Goal: Answer question/provide support

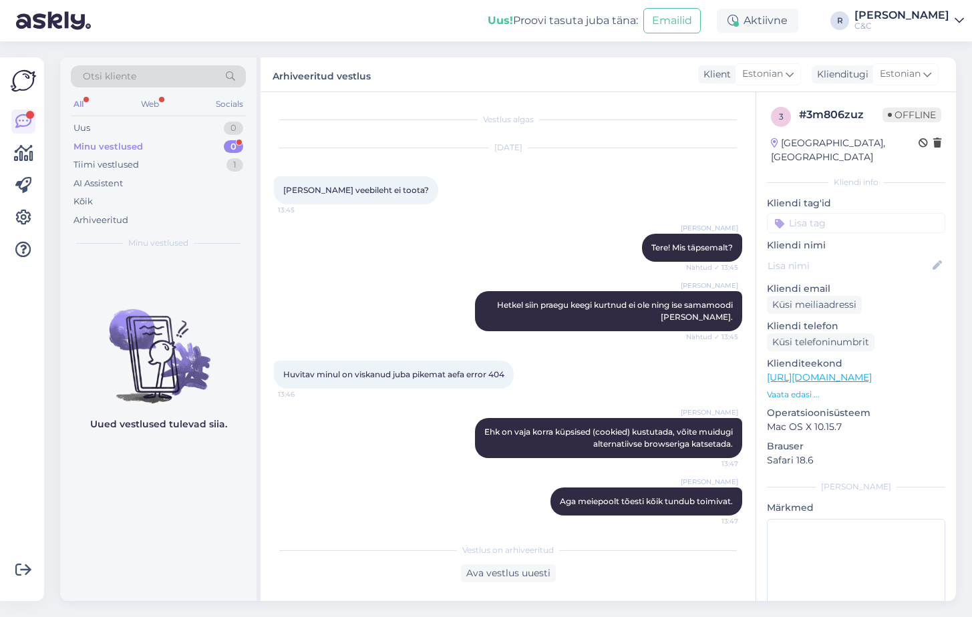
scroll to position [1, 0]
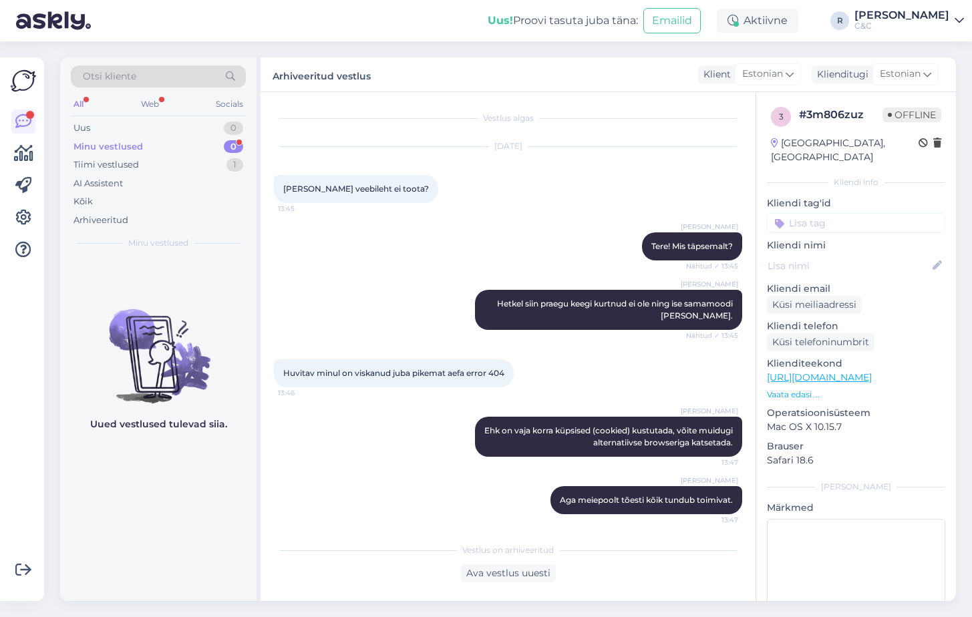
click at [243, 152] on div "Minu vestlused 0" at bounding box center [158, 147] width 175 height 19
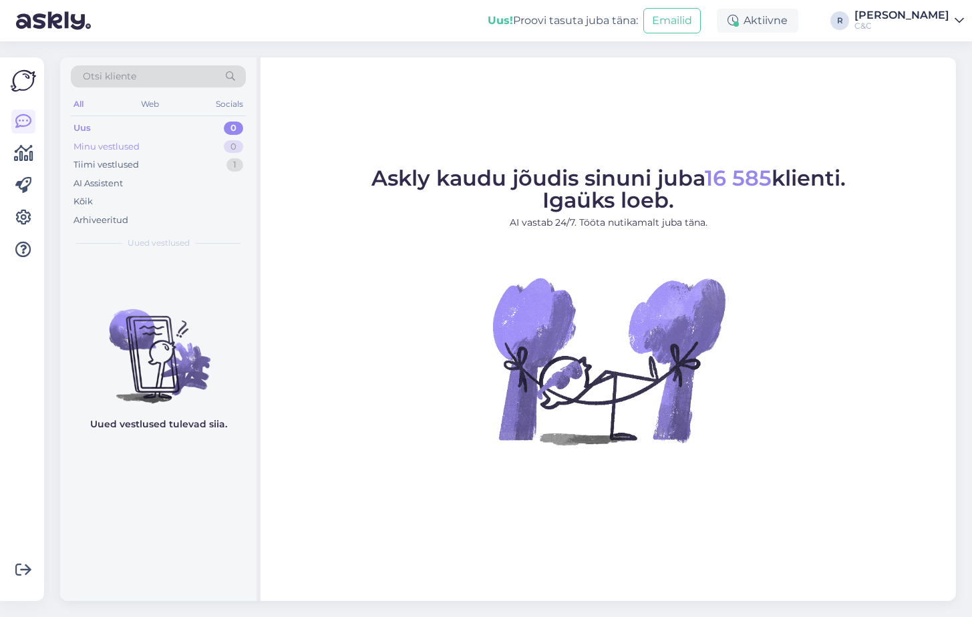
click at [235, 146] on div "0" at bounding box center [233, 146] width 19 height 13
click at [216, 167] on div "Tiimi vestlused 1" at bounding box center [158, 165] width 175 height 19
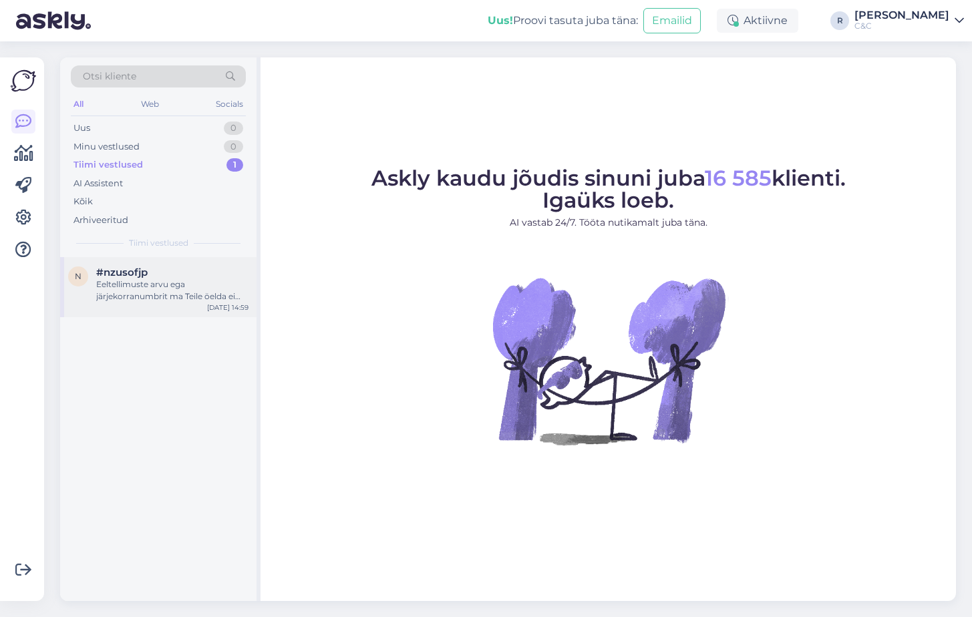
click at [181, 295] on div "Eeltellimuste arvu ega järjekorranumbrit ma Teile öelda ei saa, kuid täidame jä…" at bounding box center [172, 291] width 152 height 24
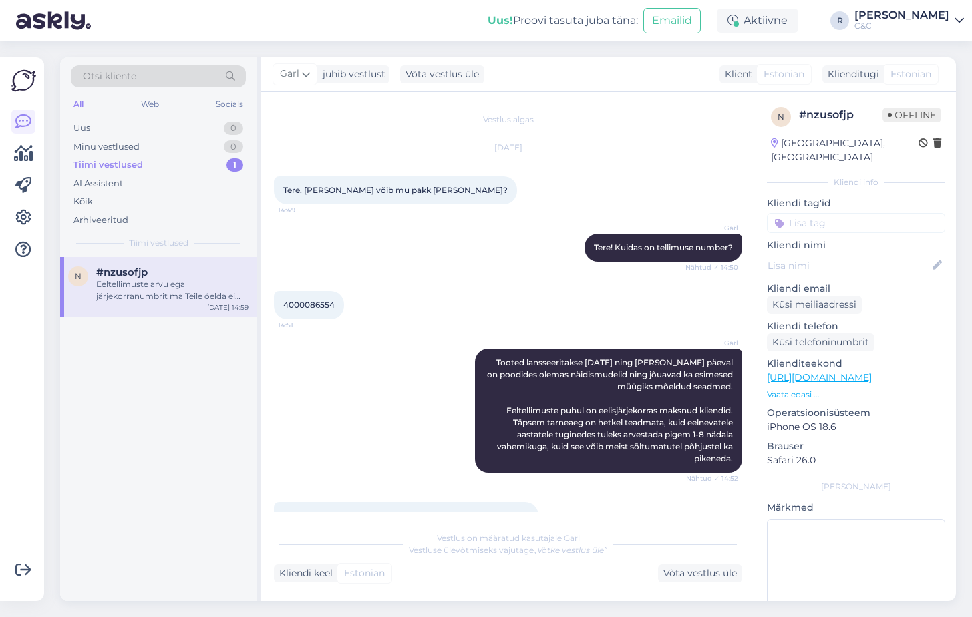
scroll to position [126, 0]
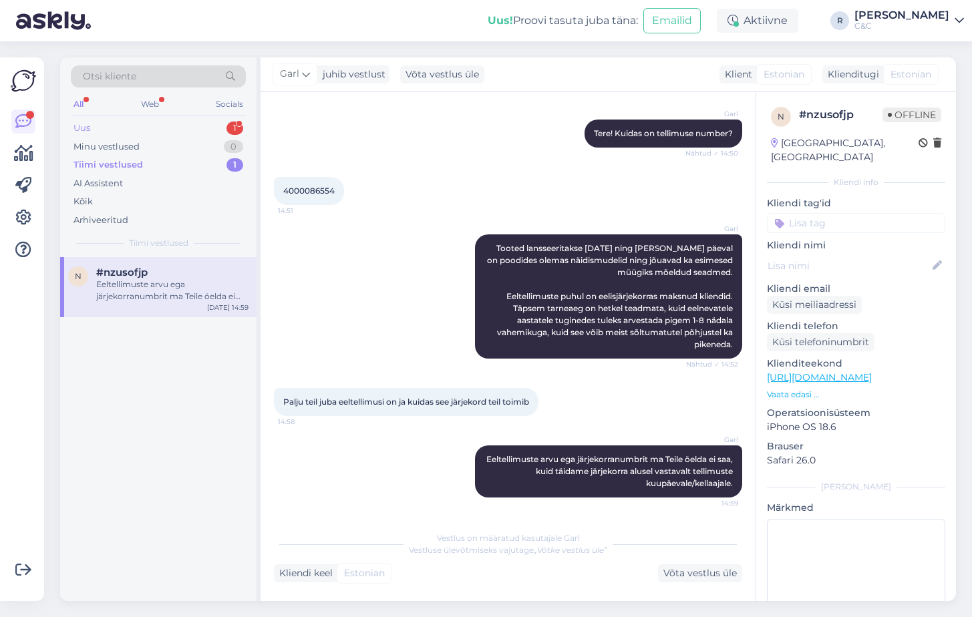
click at [221, 130] on div "Uus 1" at bounding box center [158, 128] width 175 height 19
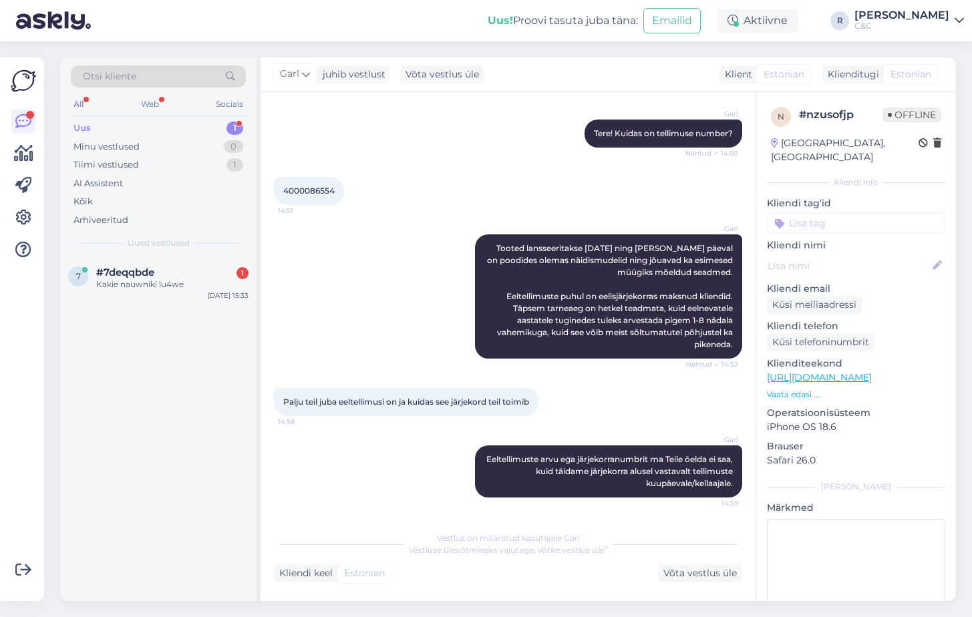
click at [237, 129] on div "1" at bounding box center [235, 128] width 17 height 13
click at [184, 290] on div "Kakie nauwniki lu4we" at bounding box center [172, 285] width 152 height 12
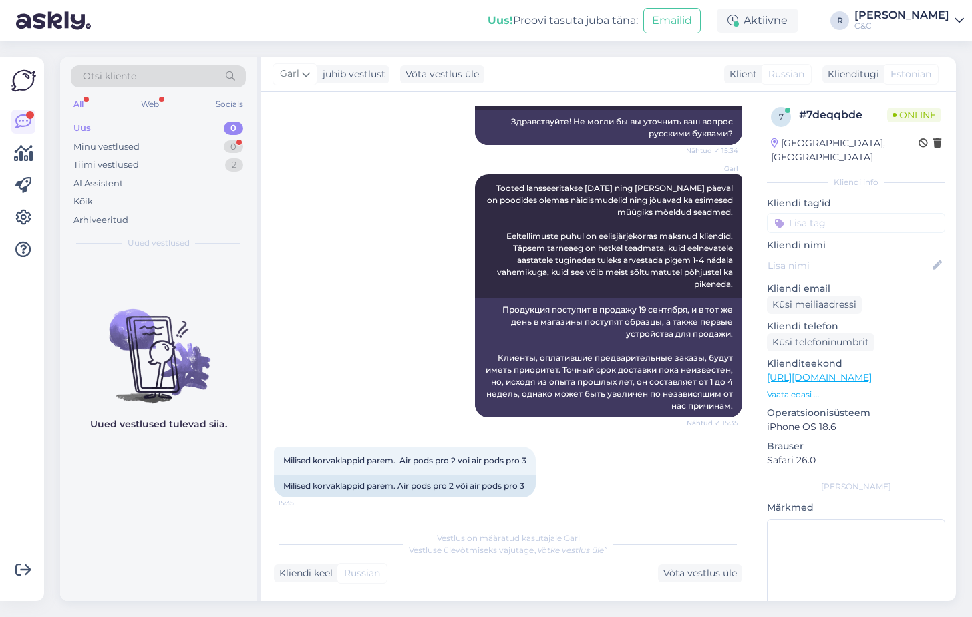
scroll to position [463, 0]
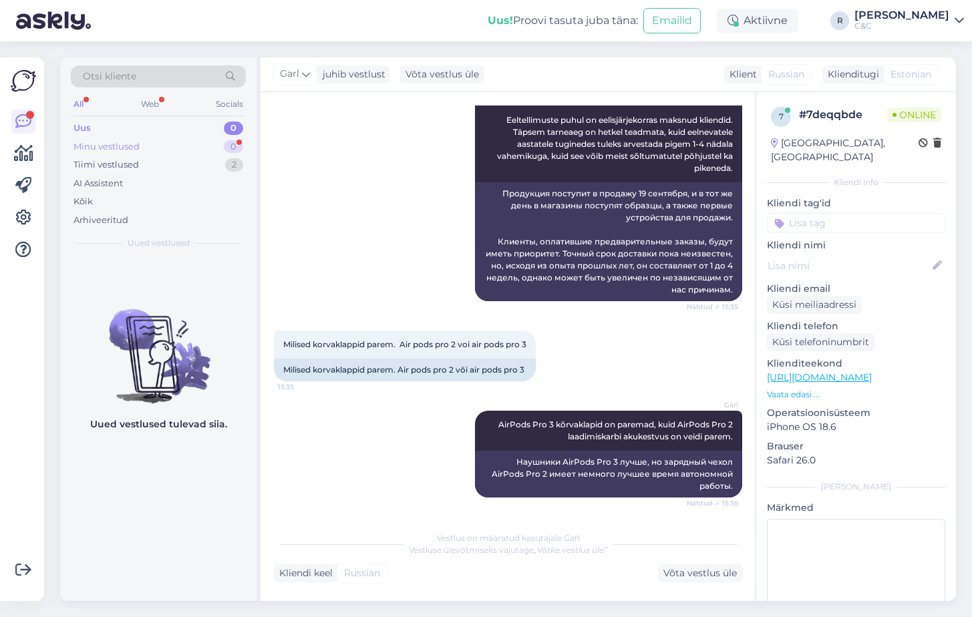
click at [222, 144] on div "Minu vestlused 0" at bounding box center [158, 147] width 175 height 19
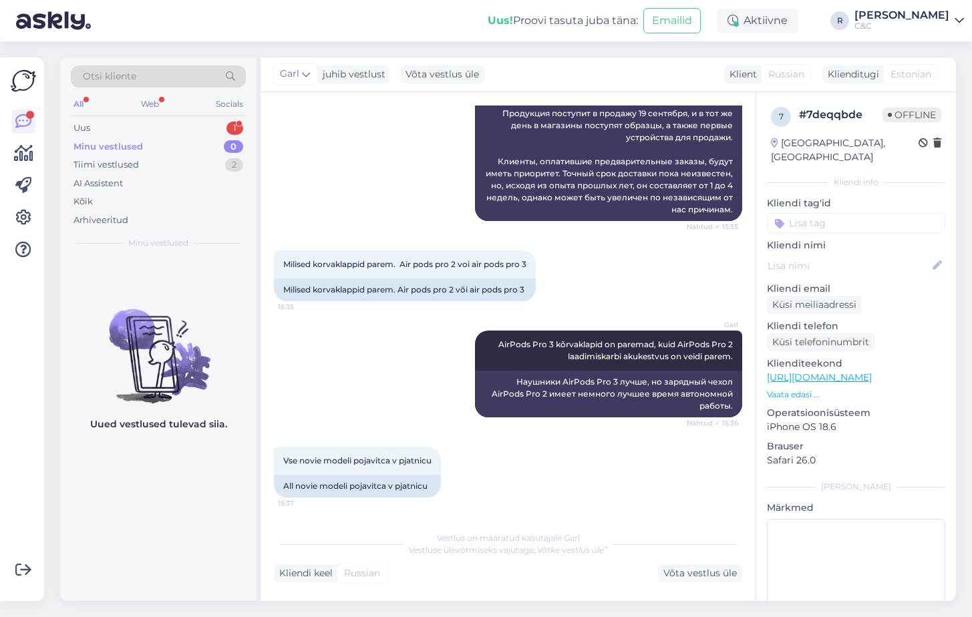
click at [185, 290] on img at bounding box center [158, 345] width 196 height 120
drag, startPoint x: 217, startPoint y: 19, endPoint x: 223, endPoint y: 28, distance: 11.1
click at [217, 19] on div "Uus! Proovi tasuta juba täna: Emailid Aktiivne R Ross C&C" at bounding box center [486, 20] width 972 height 41
click at [223, 153] on div "Minu vestlused 0" at bounding box center [158, 147] width 175 height 19
click at [217, 163] on div "Tiimi vestlused 3" at bounding box center [158, 165] width 175 height 19
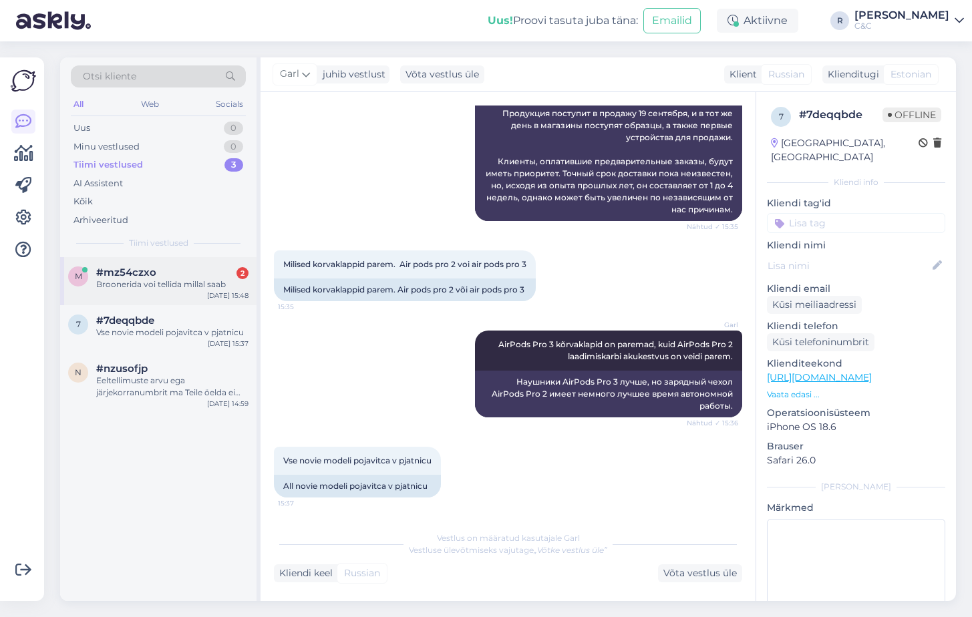
click at [188, 281] on div "Broonerida voi tellida millal saab" at bounding box center [172, 285] width 152 height 12
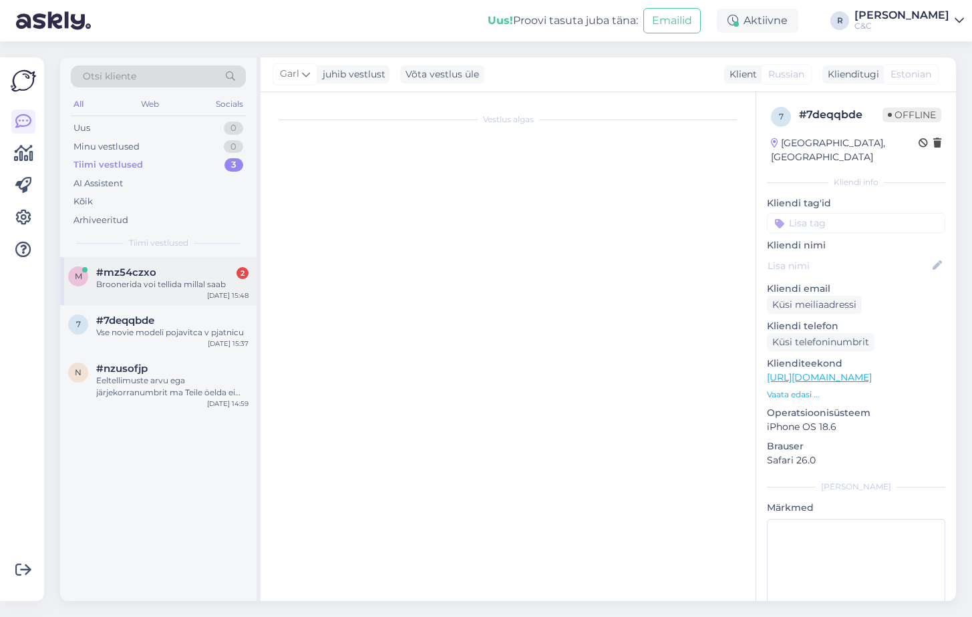
scroll to position [0, 0]
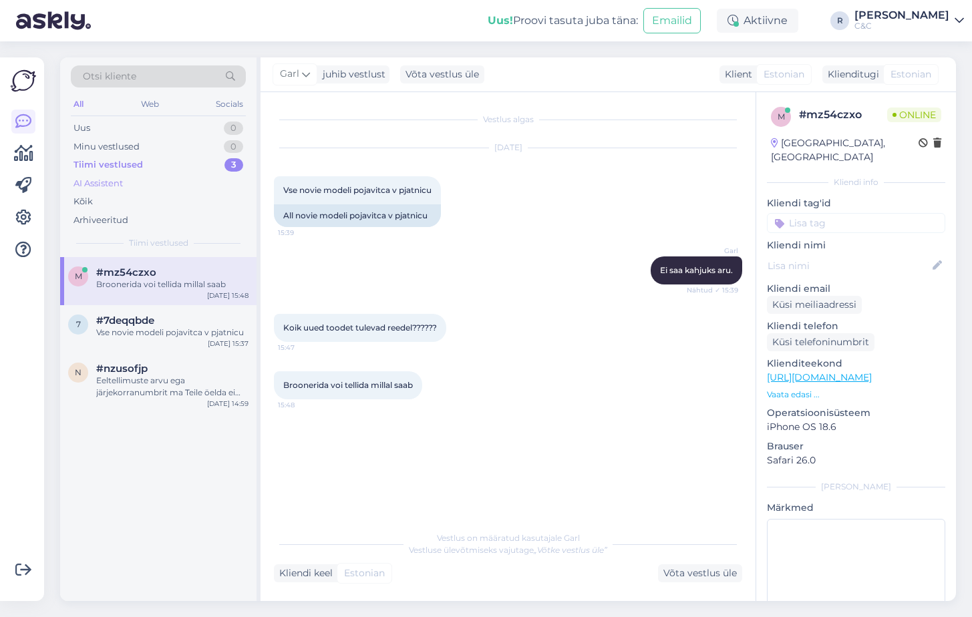
click at [182, 186] on div "AI Assistent" at bounding box center [158, 183] width 175 height 19
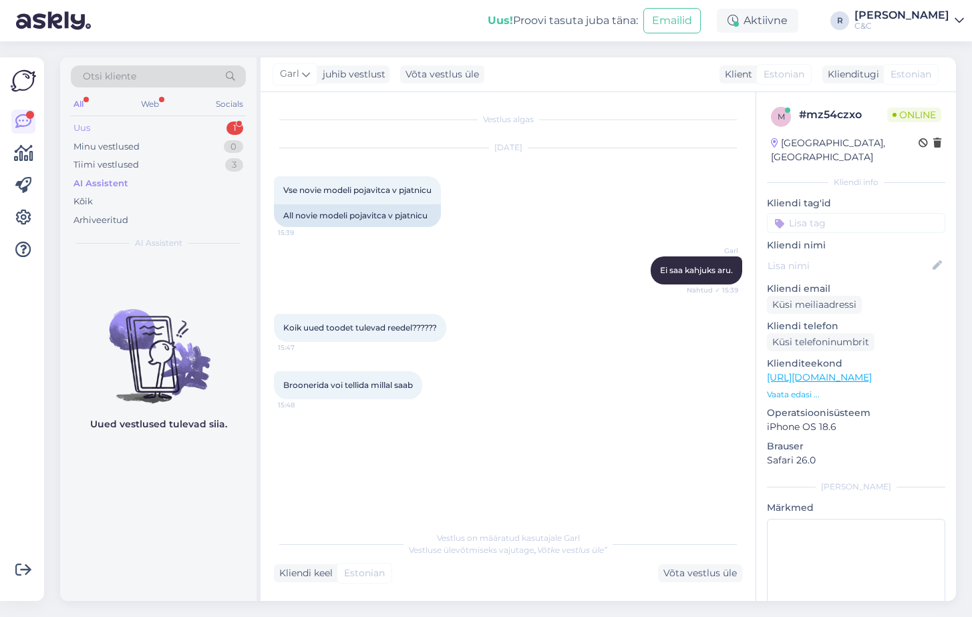
click at [213, 128] on div "Uus 1" at bounding box center [158, 128] width 175 height 19
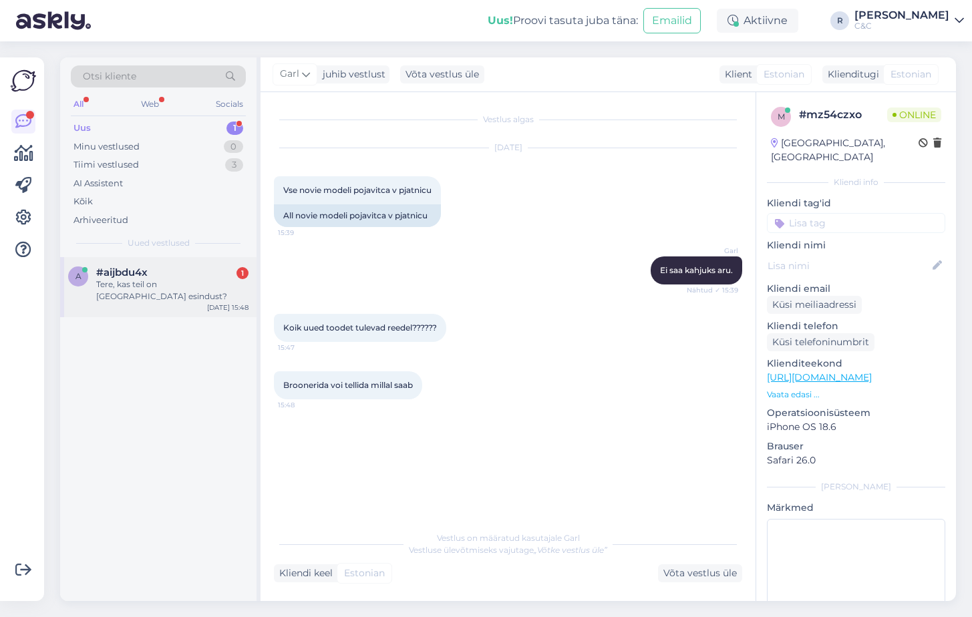
drag, startPoint x: 212, startPoint y: 267, endPoint x: 220, endPoint y: 268, distance: 7.5
click at [212, 267] on div "#aijbdu4x 1" at bounding box center [172, 273] width 152 height 12
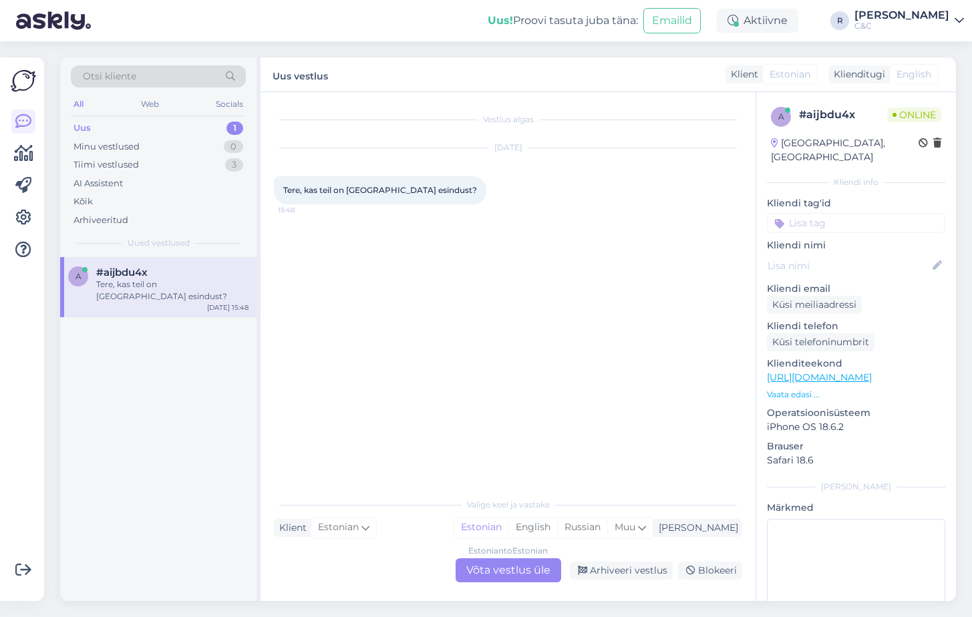
click at [486, 568] on div "Estonian to Estonian Võta vestlus üle" at bounding box center [509, 571] width 106 height 24
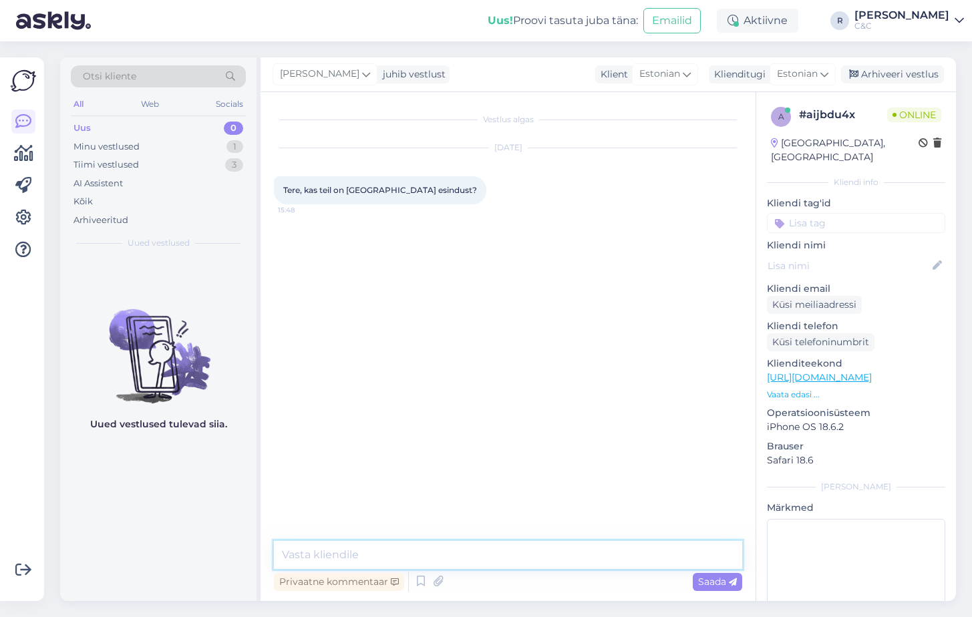
click at [486, 568] on textarea at bounding box center [508, 555] width 468 height 28
type textarea "t"
type textarea "Tere! Ei ole."
click at [401, 547] on textarea "Ainult" at bounding box center [508, 555] width 468 height 28
click at [406, 545] on textarea "Ainult" at bounding box center [508, 555] width 468 height 28
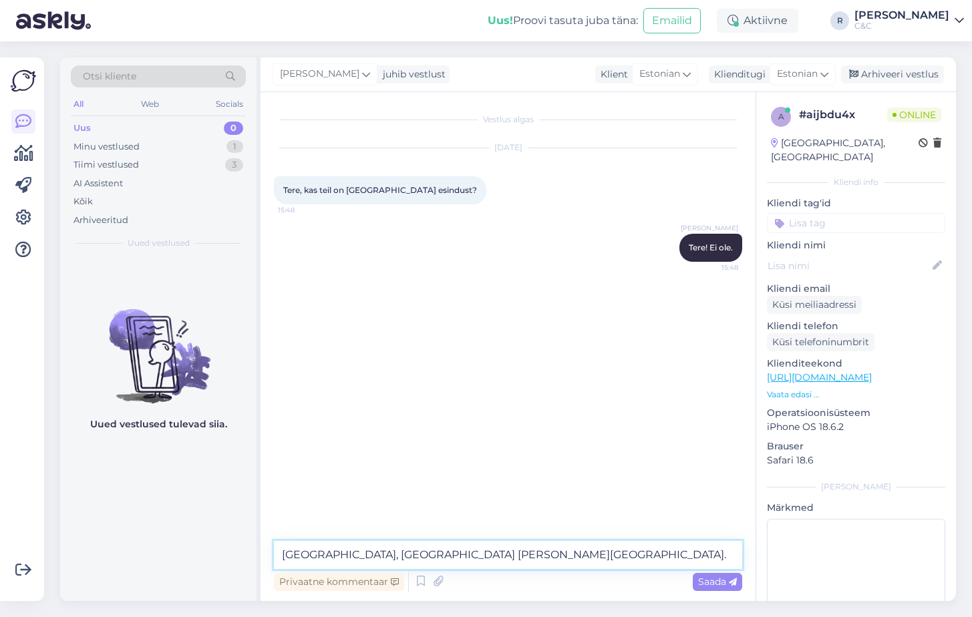
type textarea "Tallinnas, Tartus ja Narvas."
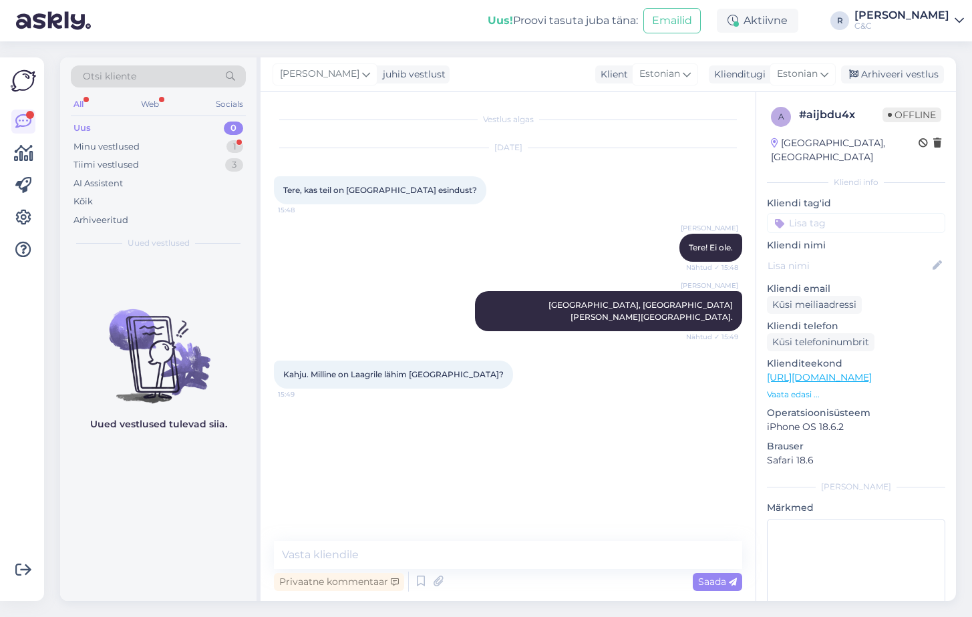
click at [208, 59] on div "Otsi kliente All Web Socials Uus 0 Minu vestlused 1 Tiimi vestlused 3 AI Assist…" at bounding box center [158, 157] width 196 height 200
click at [202, 152] on div "Minu vestlused 1" at bounding box center [158, 147] width 175 height 19
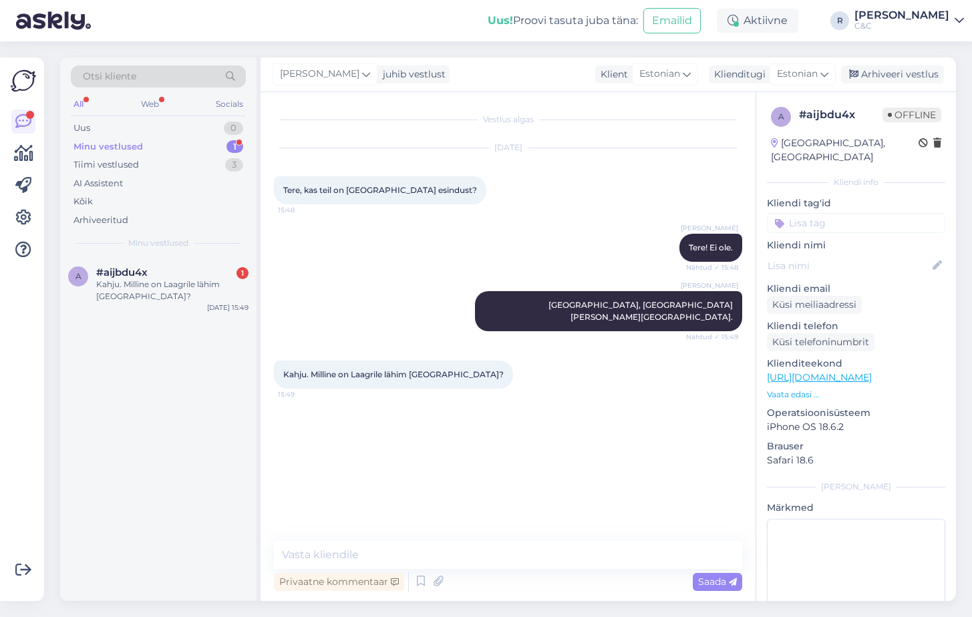
click at [440, 228] on div "Ross Tere! Ei ole. Nähtud ✓ 15:48" at bounding box center [508, 247] width 468 height 57
click at [410, 543] on textarea at bounding box center [508, 555] width 468 height 28
click at [409, 545] on textarea at bounding box center [508, 555] width 468 height 28
click at [227, 298] on div "Kahju. Milline on Laagrile lähim Tallinnas?" at bounding box center [172, 291] width 152 height 24
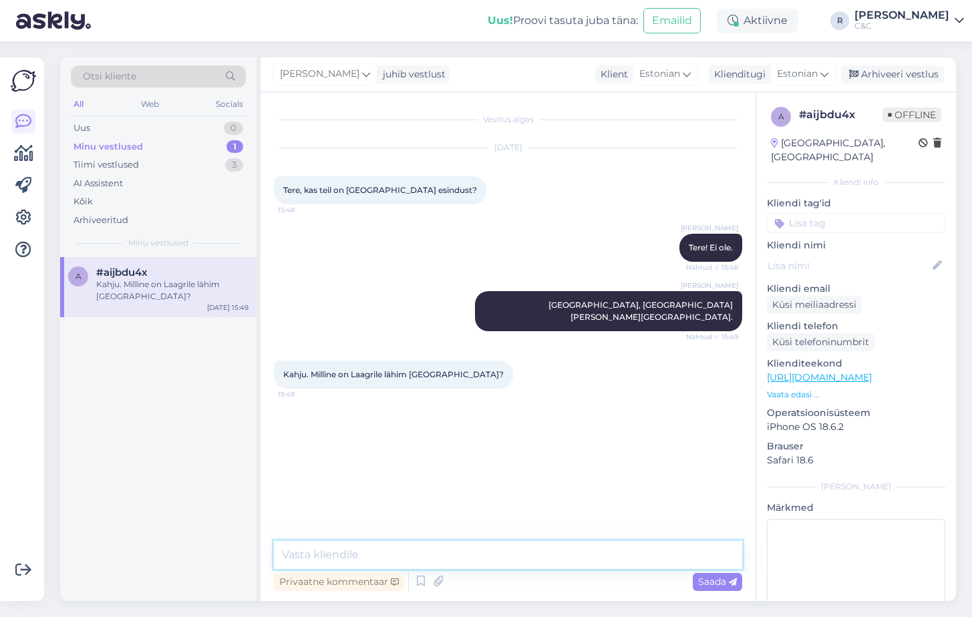
click at [345, 543] on textarea at bounding box center [508, 555] width 468 height 28
type textarea "Viru või Kristiine esindus."
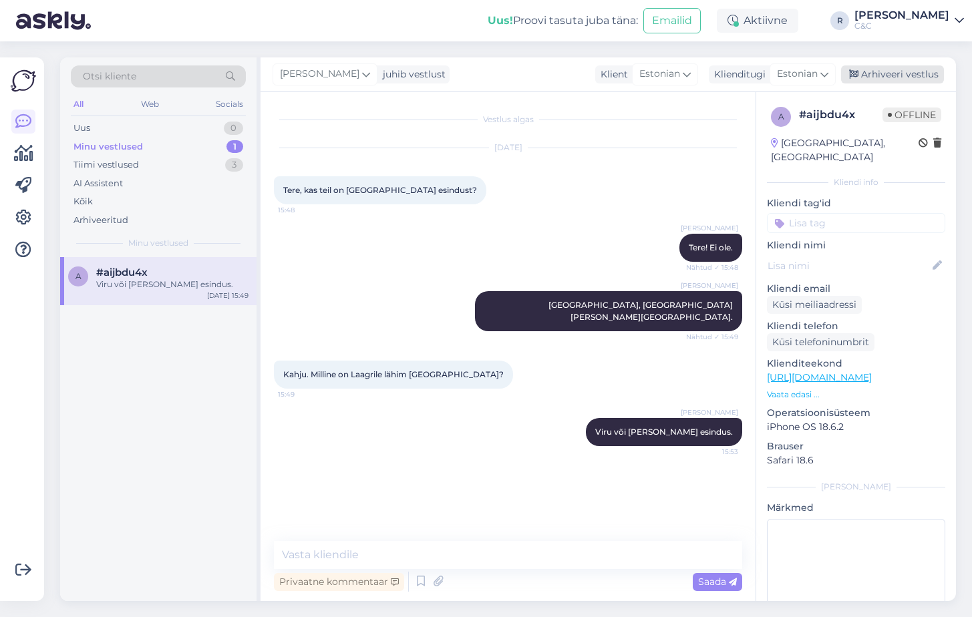
click at [892, 78] on div "Arhiveeri vestlus" at bounding box center [892, 74] width 103 height 18
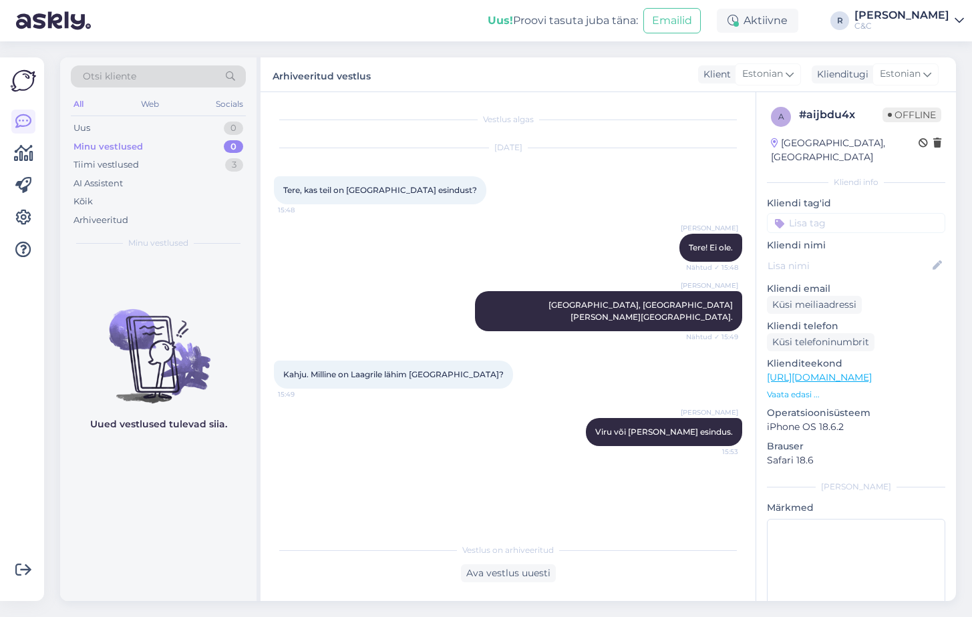
click at [208, 15] on div "Uus! Proovi tasuta juba täna: Emailid Aktiivne R Ross C&C" at bounding box center [486, 20] width 972 height 41
